Goal: Task Accomplishment & Management: Use online tool/utility

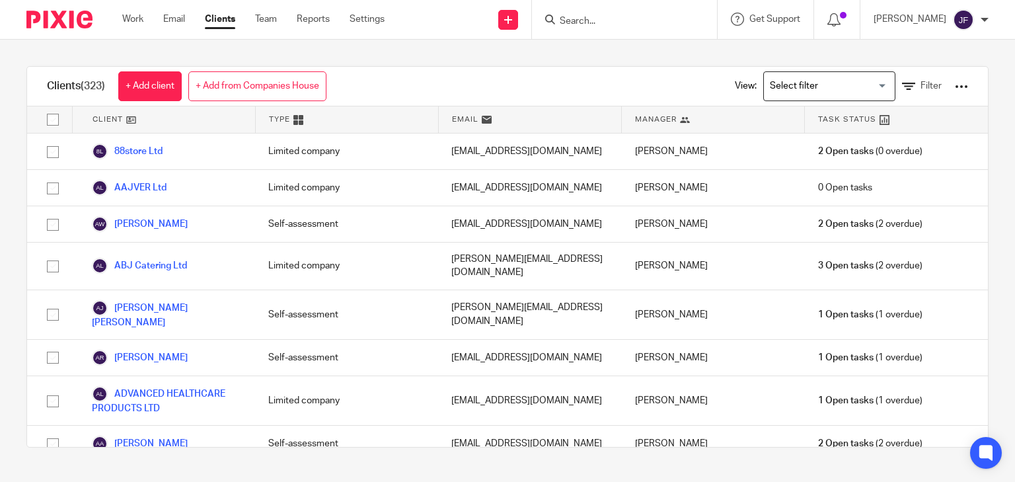
click at [677, 17] on input "Search" at bounding box center [617, 22] width 119 height 12
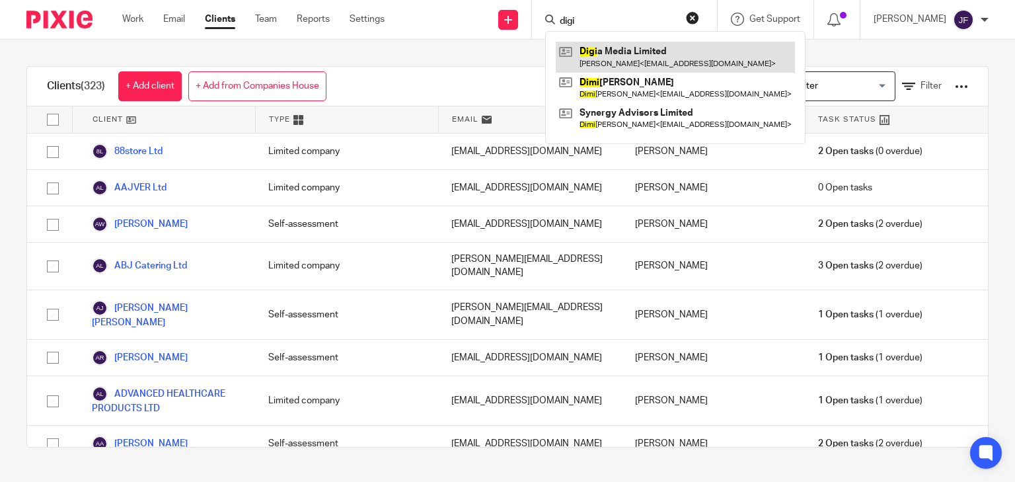
type input "digi"
click at [650, 49] on link at bounding box center [675, 57] width 239 height 30
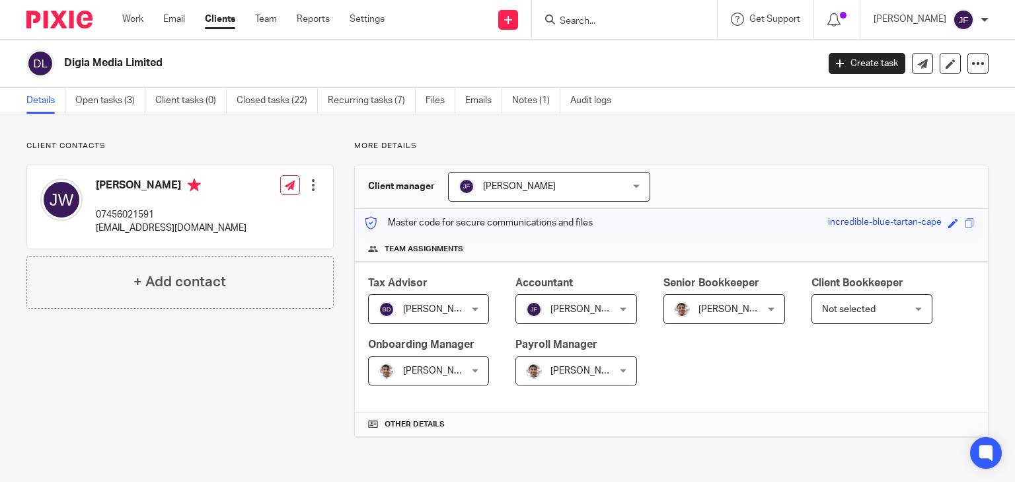
drag, startPoint x: 97, startPoint y: 184, endPoint x: 158, endPoint y: 188, distance: 60.9
click at [158, 188] on h4 "[PERSON_NAME]" at bounding box center [171, 186] width 151 height 17
copy h4 "[PERSON_NAME]"
click at [102, 98] on link "Open tasks (3)" at bounding box center [110, 101] width 70 height 26
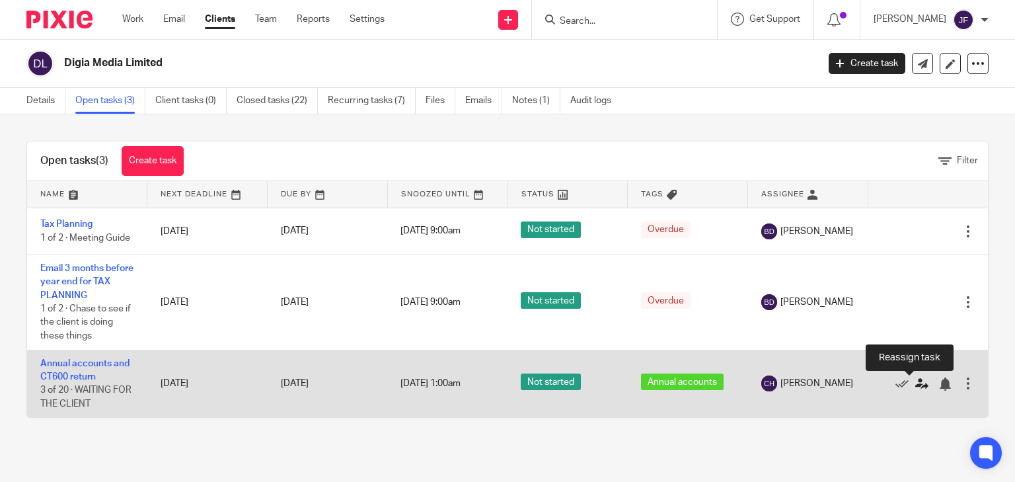
click at [915, 388] on icon at bounding box center [921, 383] width 13 height 13
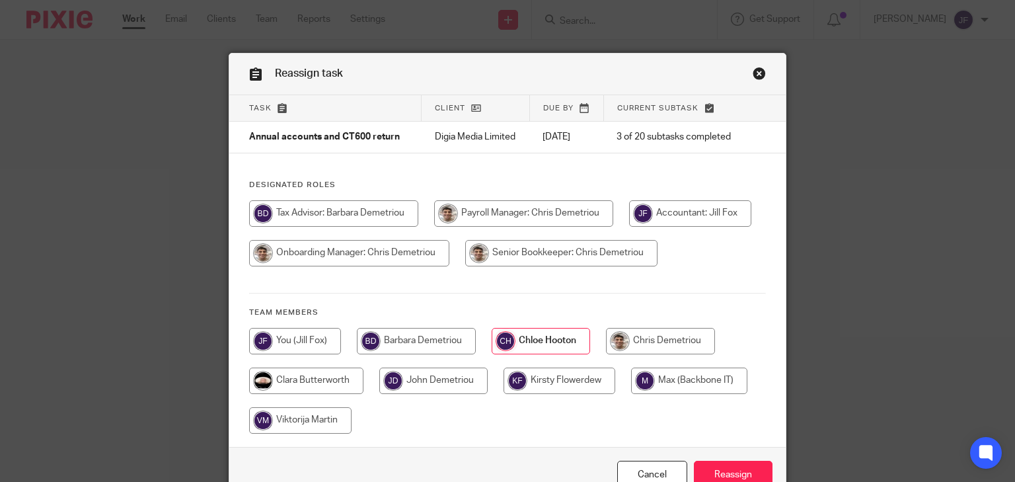
click at [695, 224] on input "radio" at bounding box center [690, 213] width 122 height 26
radio input "true"
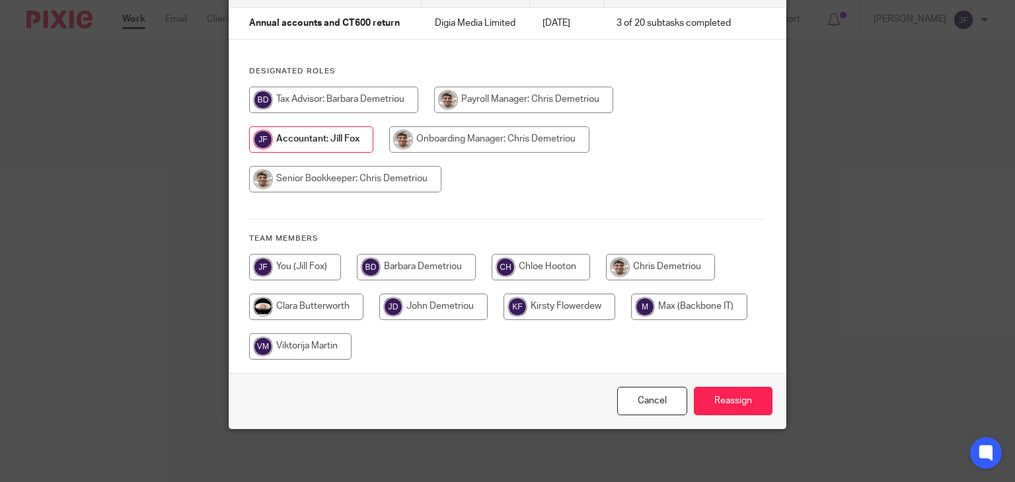
scroll to position [122, 0]
click at [755, 393] on input "Reassign" at bounding box center [733, 400] width 79 height 28
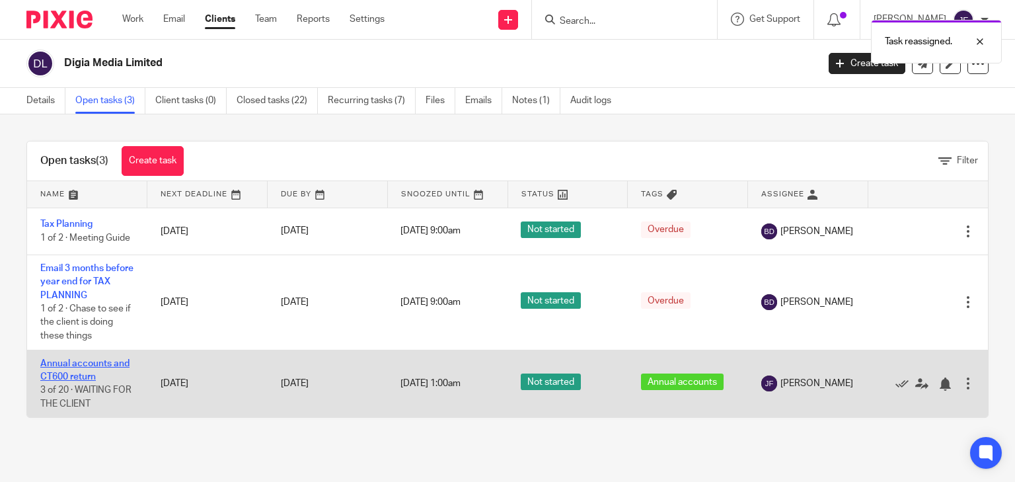
click at [92, 363] on link "Annual accounts and CT600 return" at bounding box center [84, 370] width 89 height 22
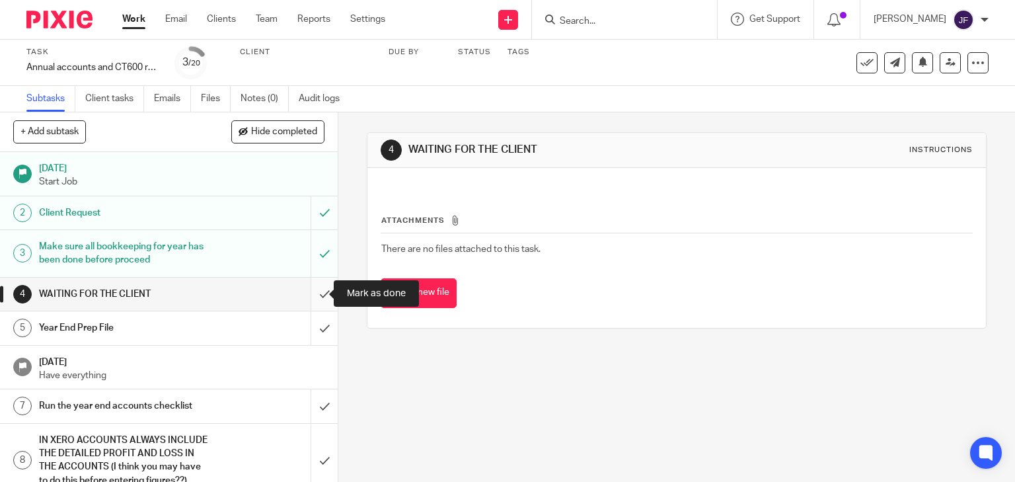
click at [314, 291] on input "submit" at bounding box center [169, 293] width 338 height 33
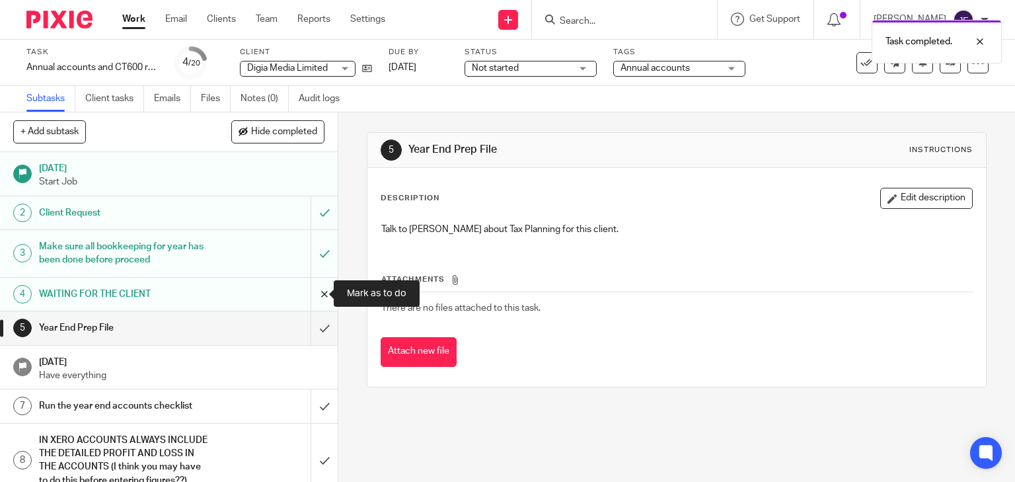
click at [311, 293] on input "submit" at bounding box center [169, 293] width 338 height 33
